Goal: Transaction & Acquisition: Book appointment/travel/reservation

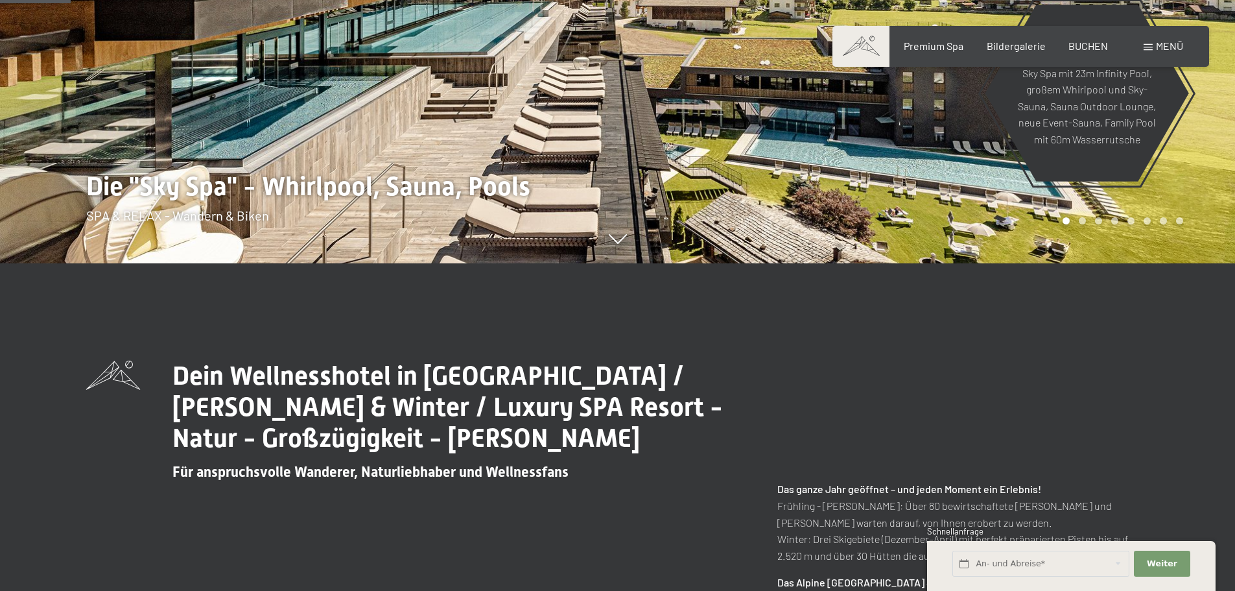
scroll to position [432, 0]
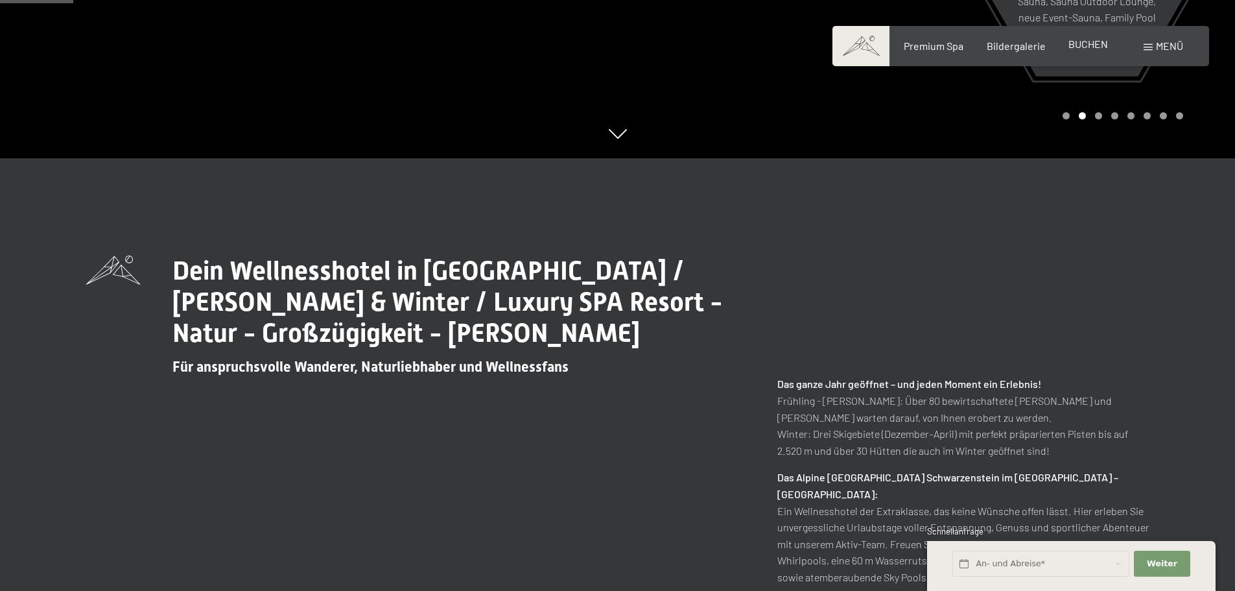
click at [1098, 43] on span "BUCHEN" at bounding box center [1089, 44] width 40 height 12
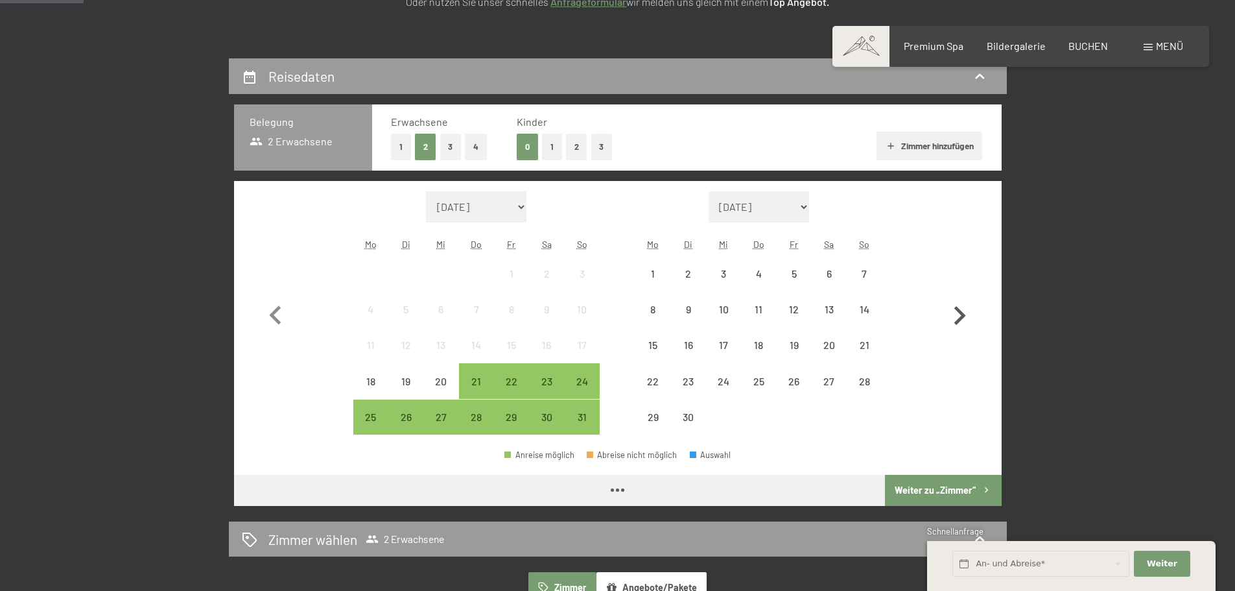
scroll to position [216, 0]
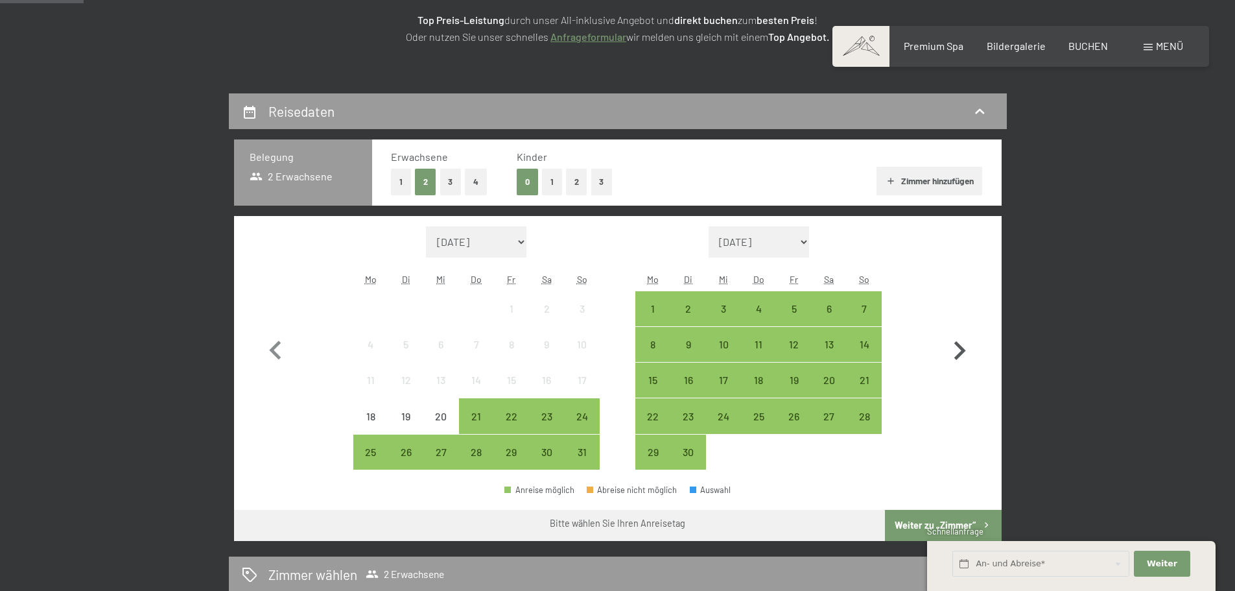
click at [965, 345] on icon "button" at bounding box center [960, 351] width 38 height 38
select select "2025-09-01"
select select "2025-10-01"
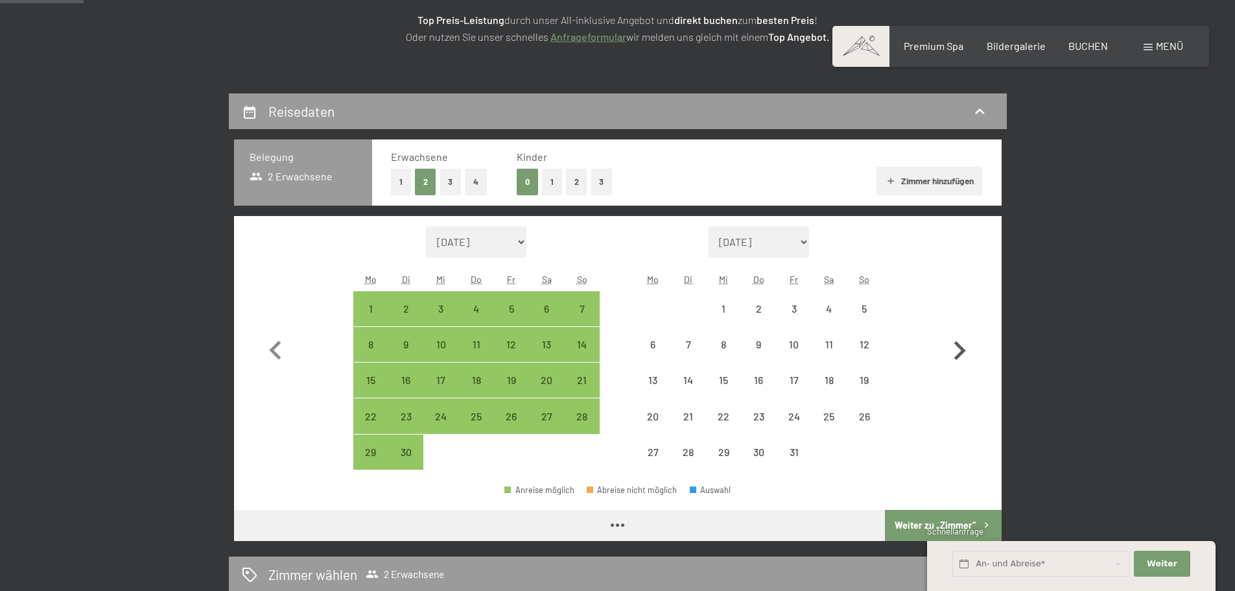
click at [964, 351] on icon "button" at bounding box center [960, 350] width 12 height 19
select select "2025-10-01"
select select "2025-11-01"
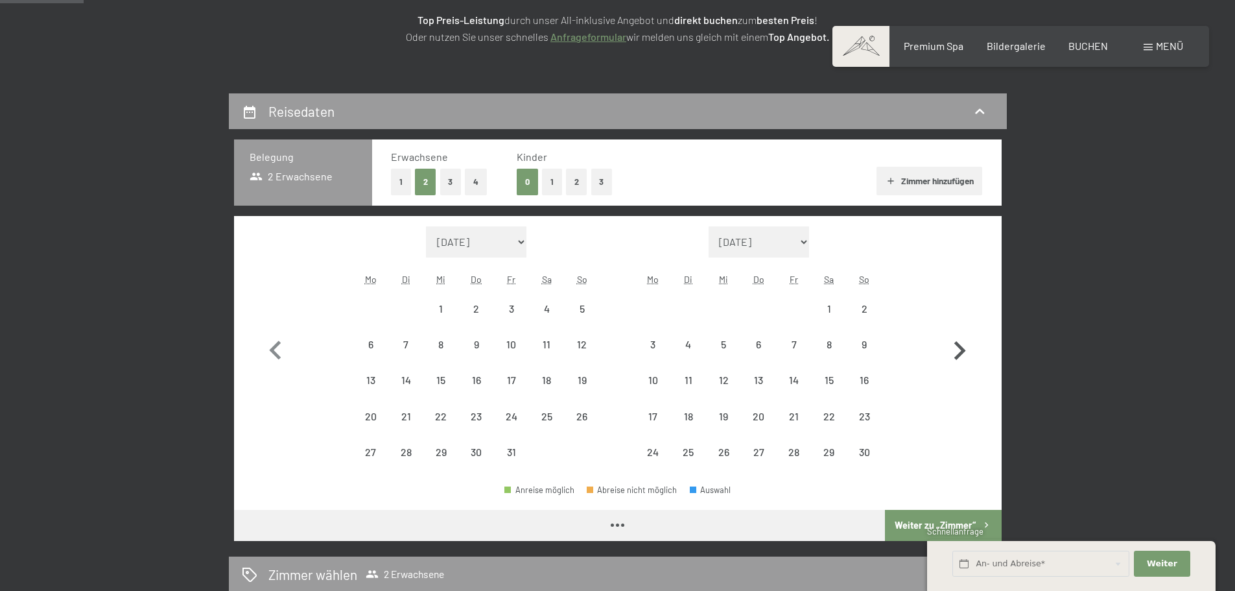
select select "2025-10-01"
select select "2025-11-01"
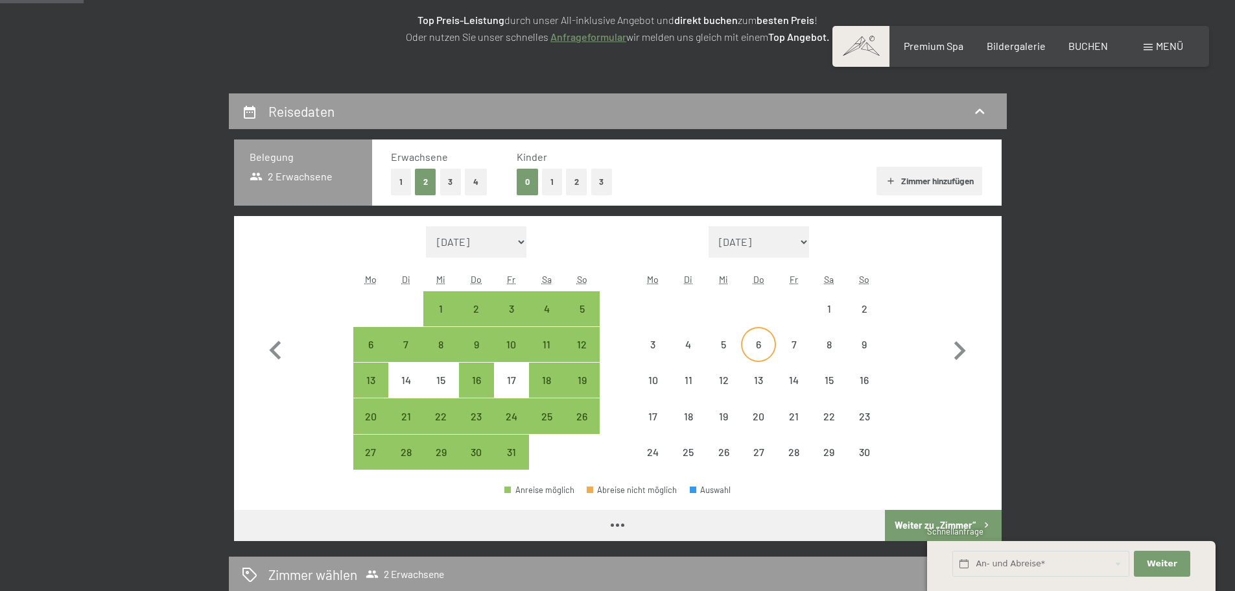
select select "2025-10-01"
select select "2025-11-01"
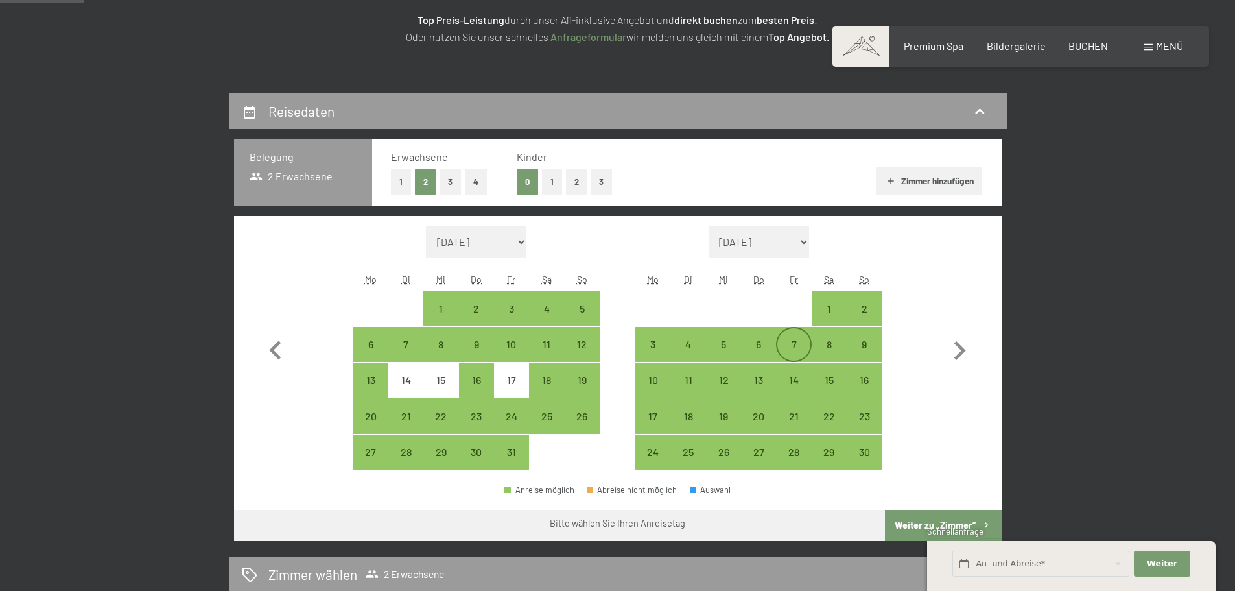
click at [788, 347] on div "7" at bounding box center [793, 355] width 32 height 32
select select "2025-10-01"
select select "2025-11-01"
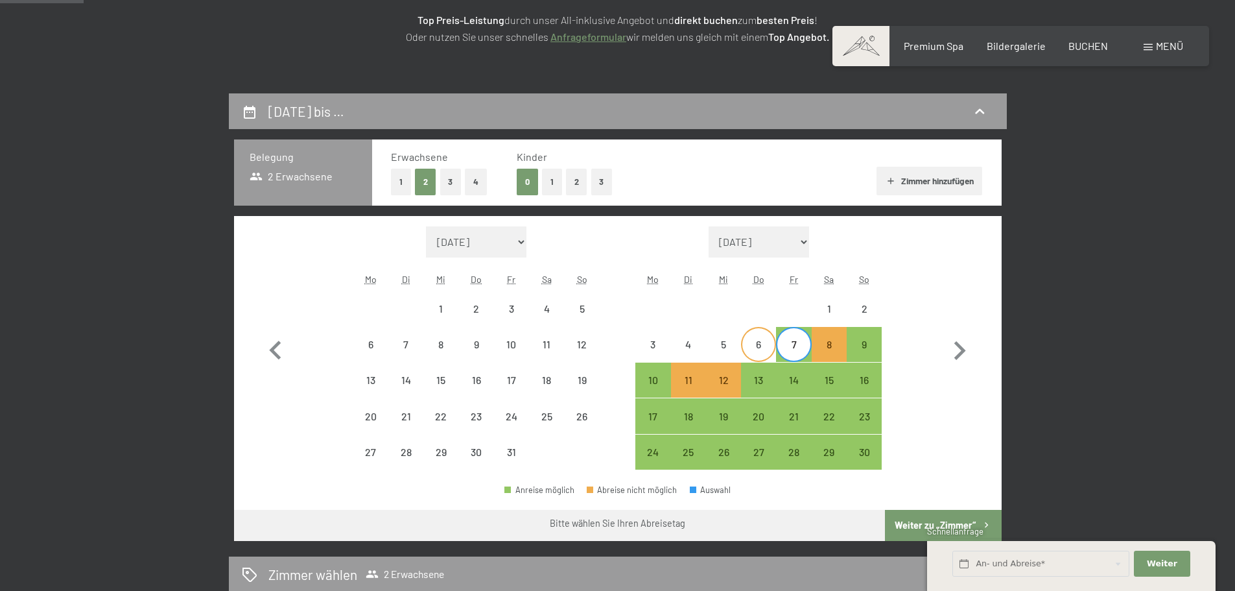
click at [755, 346] on div "6" at bounding box center [758, 355] width 32 height 32
select select "2025-10-01"
select select "2025-11-01"
click at [865, 339] on div "9" at bounding box center [864, 355] width 32 height 32
select select "2025-10-01"
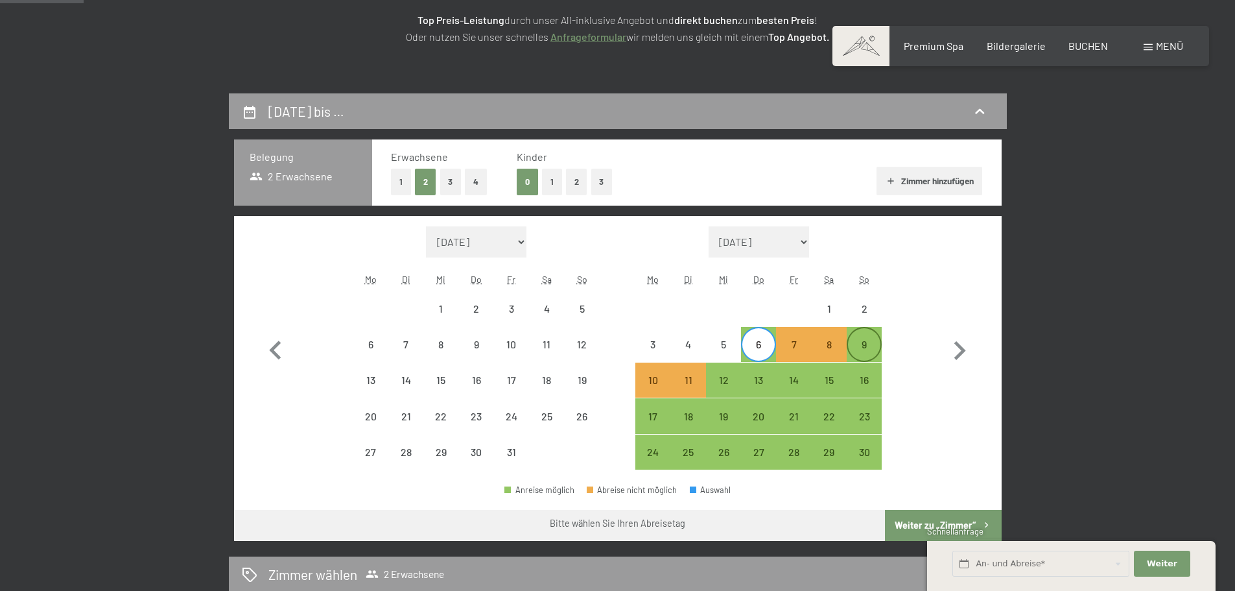
select select "2025-11-01"
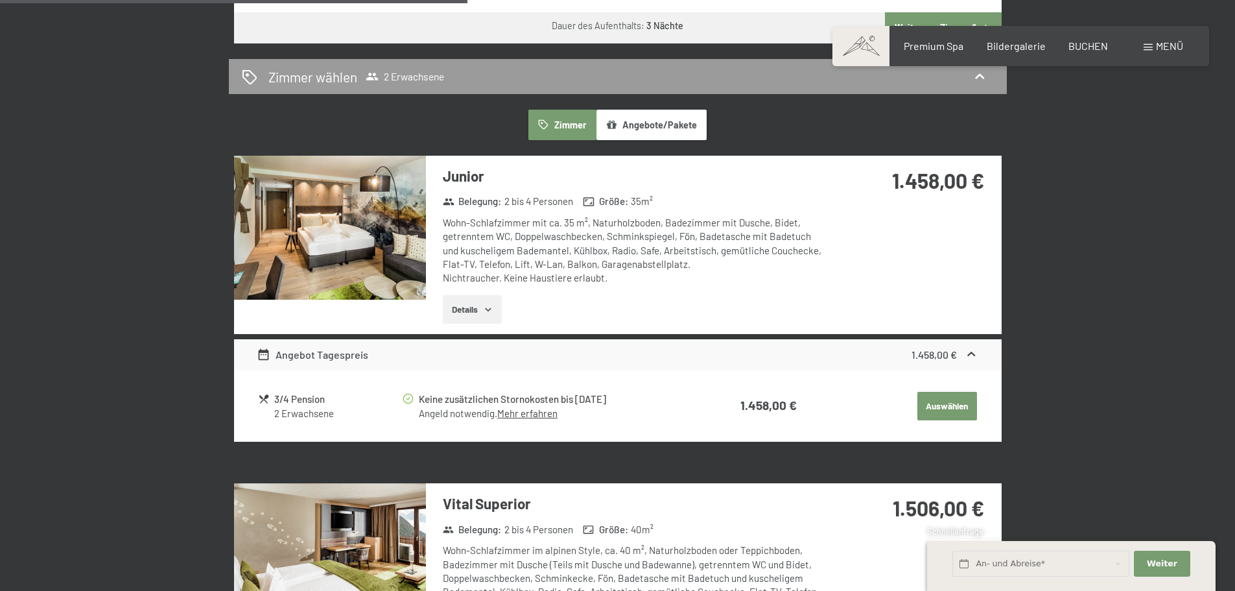
scroll to position [108, 0]
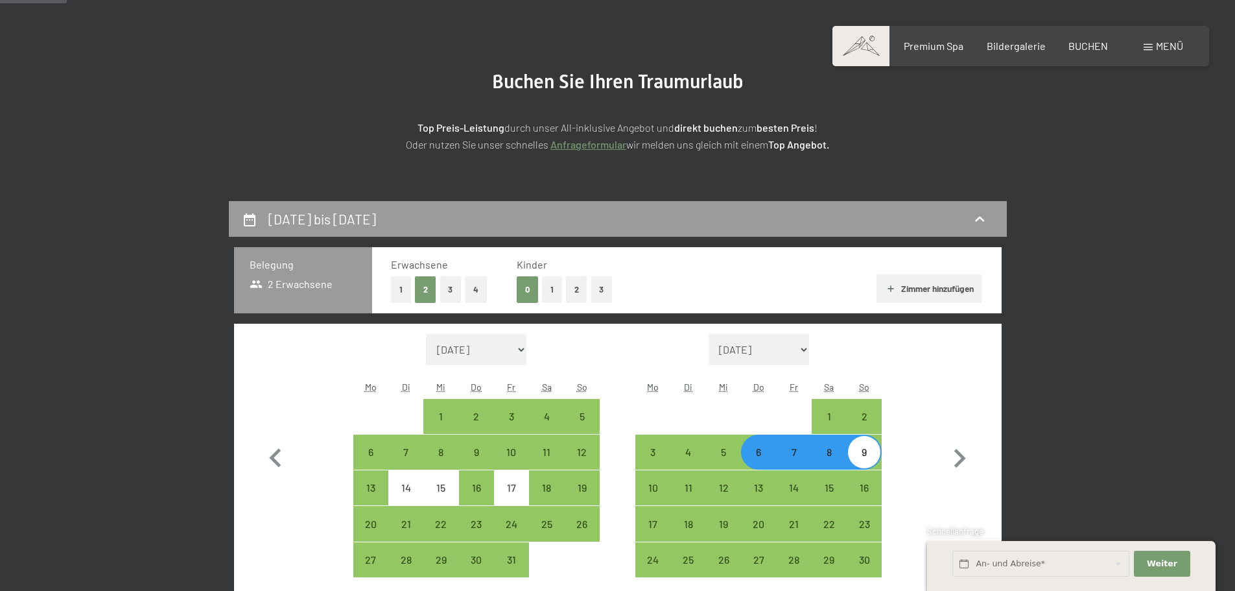
click at [798, 455] on div "7" at bounding box center [793, 463] width 32 height 32
select select "2025-10-01"
select select "2025-11-01"
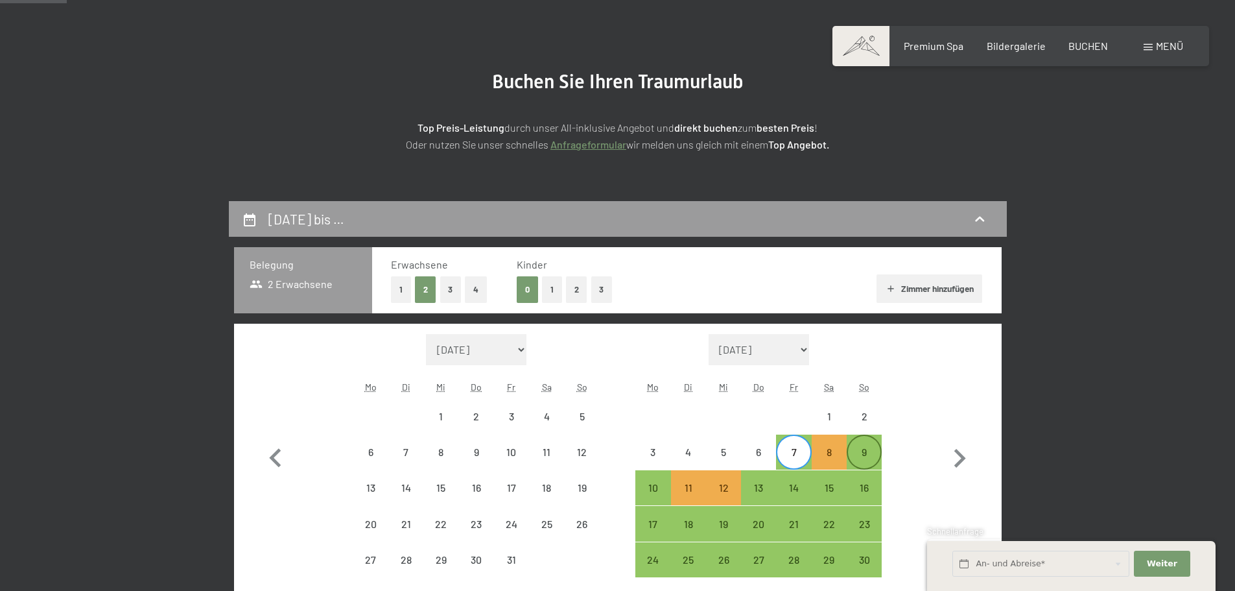
click at [860, 455] on div "9" at bounding box center [864, 463] width 32 height 32
select select "2025-10-01"
select select "2025-11-01"
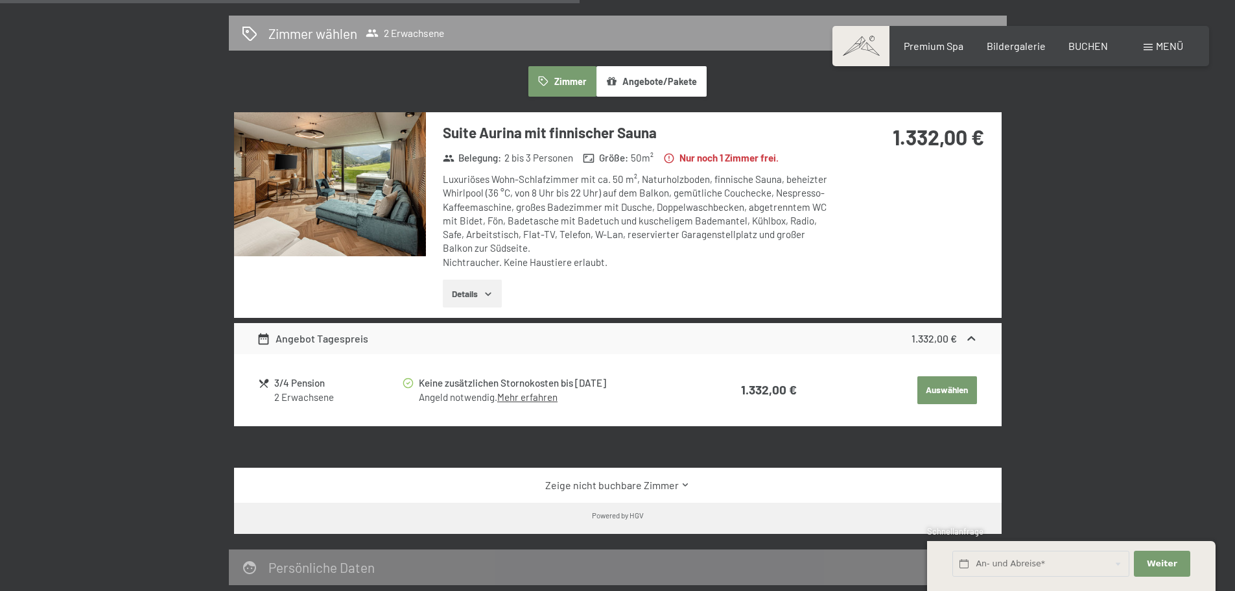
scroll to position [1081, 0]
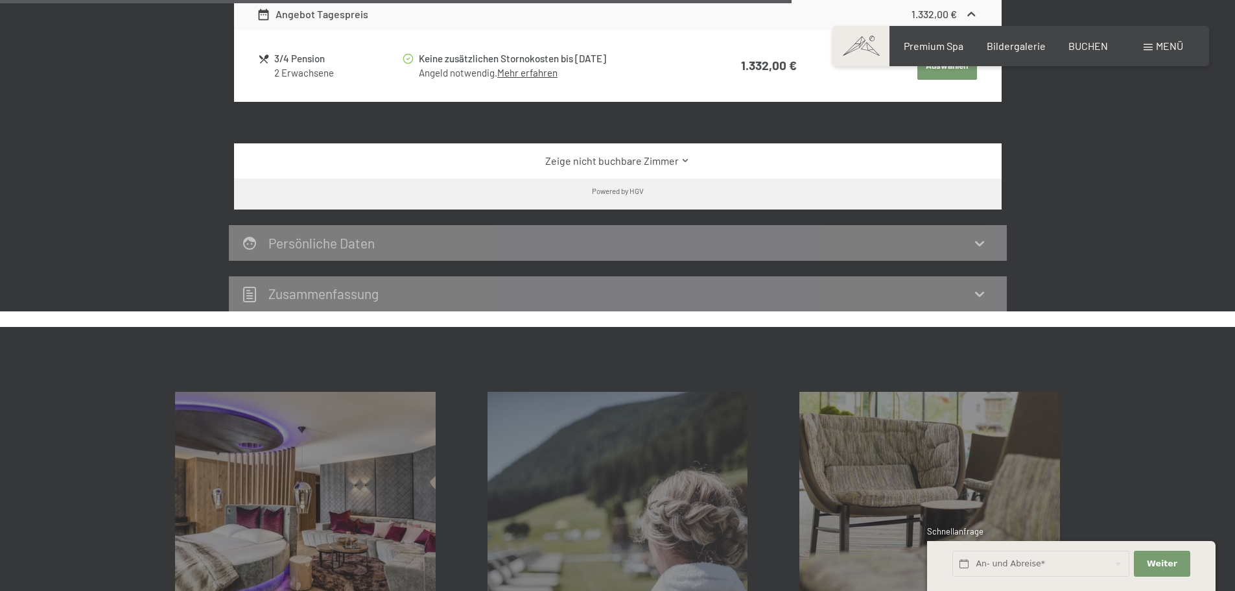
click at [976, 244] on icon at bounding box center [980, 243] width 16 height 16
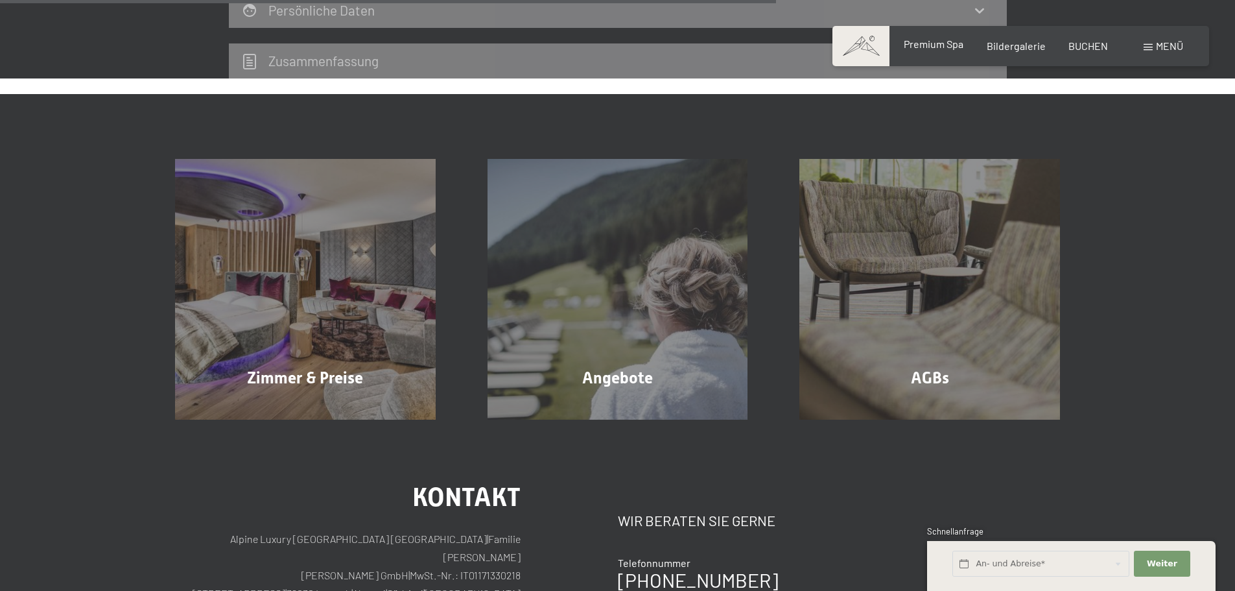
scroll to position [1095, 0]
